Goal: Book appointment/travel/reservation

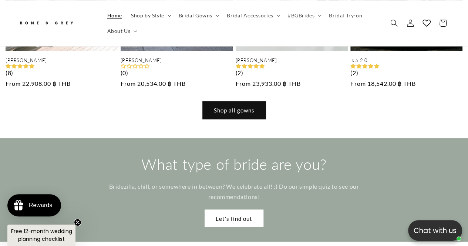
click at [230, 102] on link "Shop all gowns" at bounding box center [234, 110] width 63 height 17
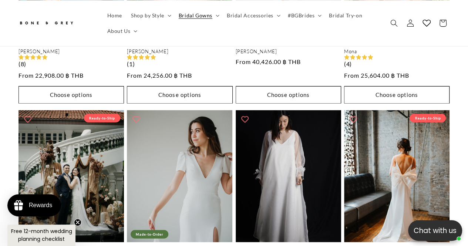
scroll to position [810, 0]
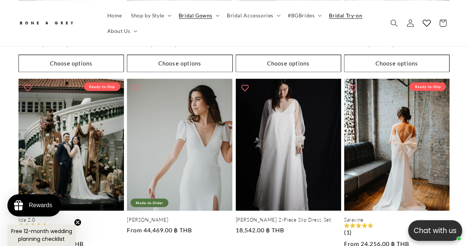
click at [332, 18] on span "Bridal Try-on" at bounding box center [345, 15] width 33 height 7
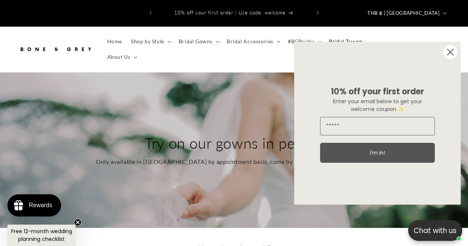
scroll to position [125, 0]
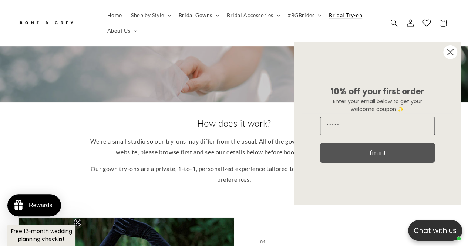
click at [447, 49] on circle "Close dialog" at bounding box center [450, 52] width 14 height 14
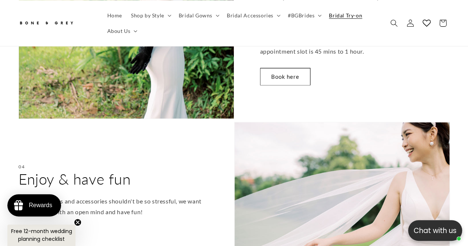
scroll to position [812, 0]
